Goal: Information Seeking & Learning: Learn about a topic

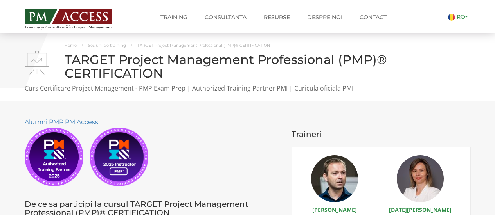
click at [468, 17] on link "RO" at bounding box center [459, 16] width 23 height 7
click at [461, 26] on link "EN" at bounding box center [455, 26] width 16 height 7
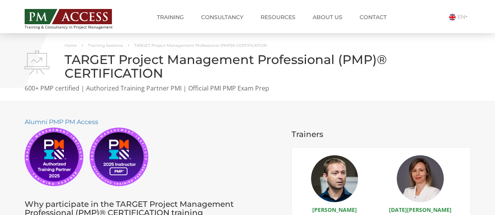
click at [220, 131] on div "Alumni PMP PM Access" at bounding box center [152, 152] width 255 height 70
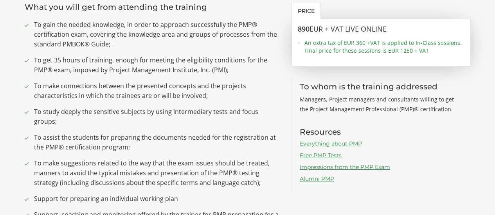
scroll to position [391, 0]
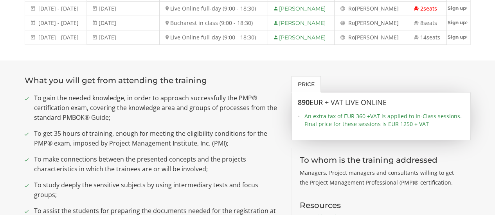
click at [120, 121] on span "To gain the needed knowledge, in order to approach successfully the PMP® certif…" at bounding box center [157, 107] width 246 height 29
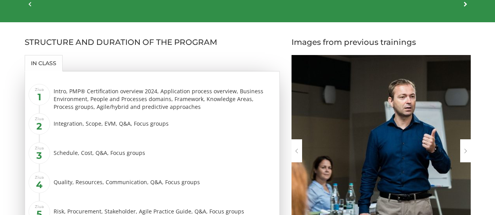
scroll to position [899, 0]
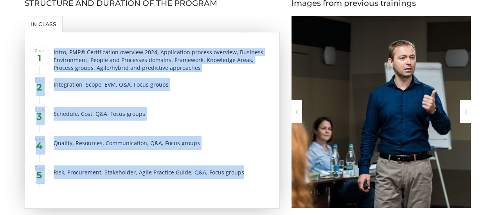
drag, startPoint x: 55, startPoint y: 39, endPoint x: 240, endPoint y: 165, distance: 224.3
click at [240, 165] on ul "Ziua 1 Intro, PMP® Certification overview 2024, Application process overview, B…" at bounding box center [156, 117] width 235 height 141
copy ul "Intro, PMP® Certification overview 2024, Application process overview, Business…"
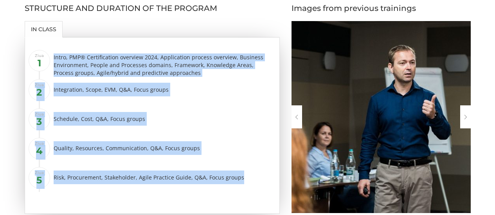
scroll to position [926, 0]
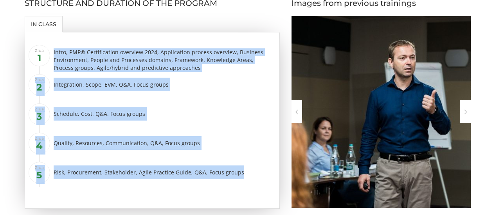
click at [188, 109] on div "Schedule, Cost, Q&A, Focus groups" at bounding box center [164, 114] width 220 height 14
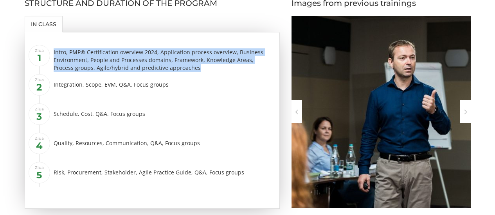
drag, startPoint x: 176, startPoint y: 61, endPoint x: 54, endPoint y: 43, distance: 123.4
click at [54, 48] on div "Intro, PMP® Certification overview 2024, Application process overview, Business…" at bounding box center [164, 59] width 220 height 23
copy div "Intro, PMP® Certification overview 2024, Application process overview, Business…"
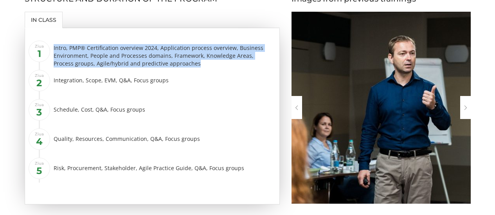
scroll to position [913, 0]
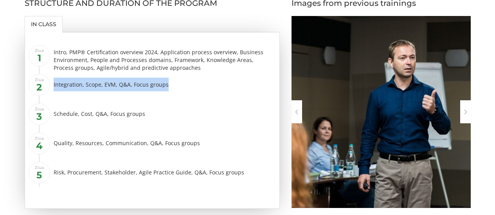
drag, startPoint x: 167, startPoint y: 75, endPoint x: 53, endPoint y: 71, distance: 113.8
click at [53, 76] on li "Ziua 2 Integration, Scope, EVM, Q&A, Focus groups" at bounding box center [157, 87] width 234 height 23
copy div "Integration, Scope, EVM, Q&A, Focus groups"
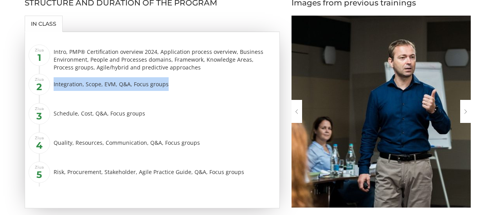
scroll to position [899, 0]
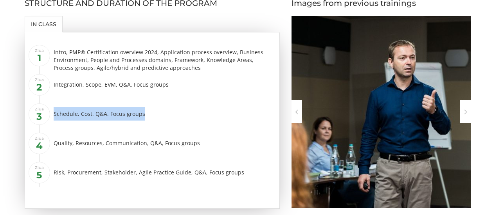
drag, startPoint x: 141, startPoint y: 106, endPoint x: 51, endPoint y: 106, distance: 89.9
click at [51, 106] on li "Ziua 3 Schedule, Cost, Q&A, Focus groups" at bounding box center [157, 116] width 234 height 23
copy div "Schedule, Cost, Q&A, Focus groups"
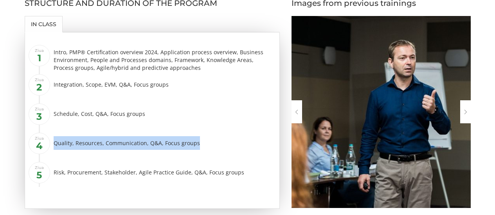
drag, startPoint x: 195, startPoint y: 136, endPoint x: 52, endPoint y: 138, distance: 143.1
click at [52, 138] on li "Ziua 4 Quality, Resources, Communication, Q&A, Focus groups" at bounding box center [157, 146] width 234 height 23
copy div "Quality, Resources, Communication, Q&A, Focus groups"
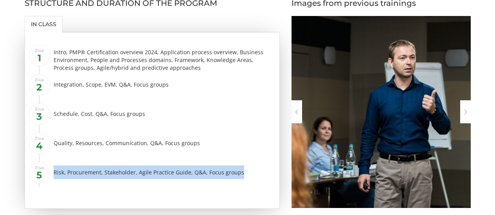
drag, startPoint x: 237, startPoint y: 163, endPoint x: 52, endPoint y: 167, distance: 185.8
click at [52, 167] on li "Ziua 5 Risk, Procurement, Stakeholder, Agile Practice Guide, Q&A, Focus groups" at bounding box center [157, 175] width 234 height 23
copy div "Risk, Procurement, Stakeholder, Agile Practice Guide, Q&A, Focus groups"
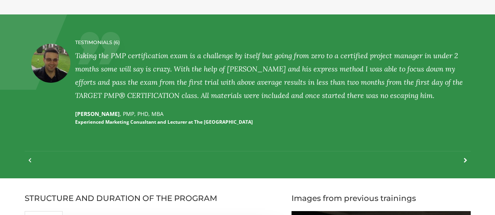
scroll to position [907, 0]
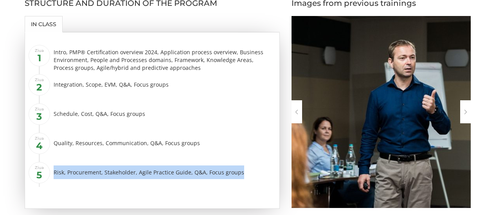
click at [67, 186] on div "Ziua 1 Intro, PMP® Certification overview 2024, Application process overview, B…" at bounding box center [152, 120] width 255 height 177
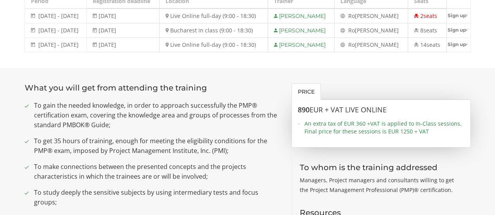
scroll to position [391, 0]
